Goal: Task Accomplishment & Management: Use online tool/utility

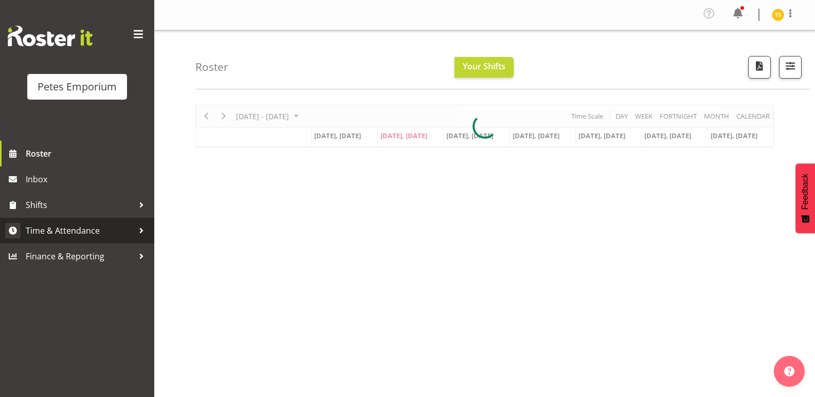
click at [63, 232] on span "Time & Attendance" at bounding box center [80, 230] width 108 height 15
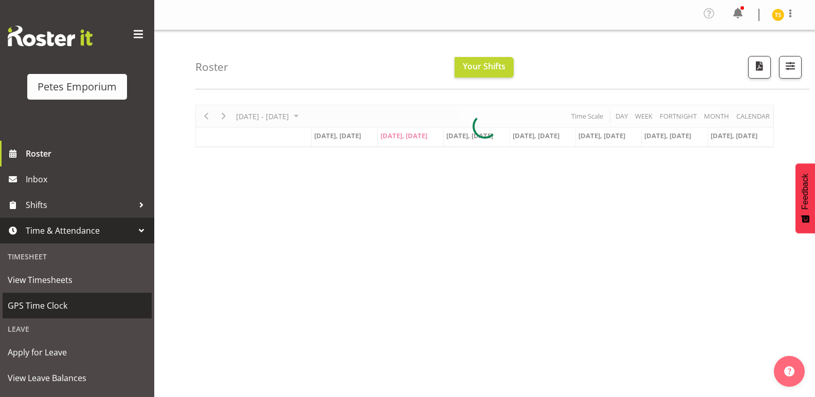
click at [38, 310] on span "GPS Time Clock" at bounding box center [77, 305] width 139 height 15
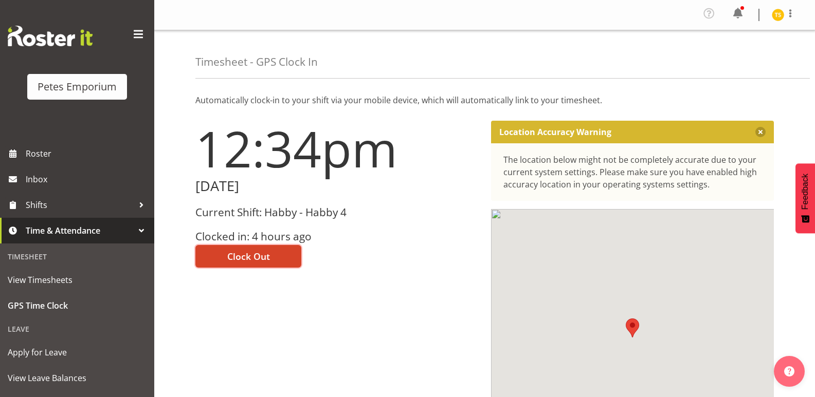
click at [259, 252] on span "Clock Out" at bounding box center [248, 256] width 43 height 13
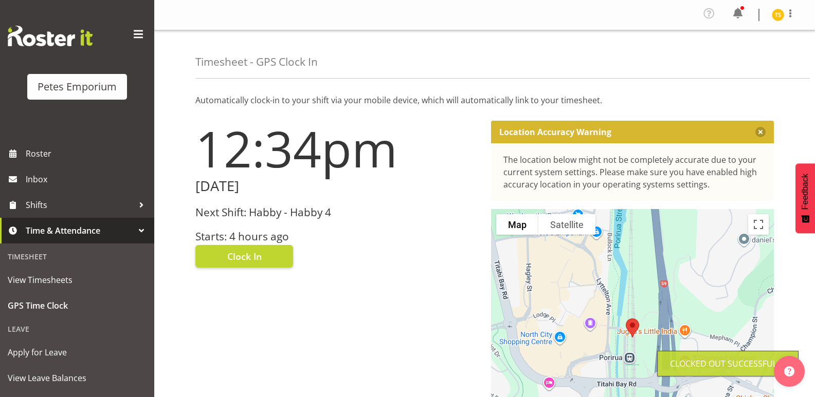
click at [778, 18] on img at bounding box center [778, 15] width 12 height 12
click at [737, 61] on link "Log Out" at bounding box center [747, 56] width 99 height 19
